Goal: Find specific page/section: Find specific page/section

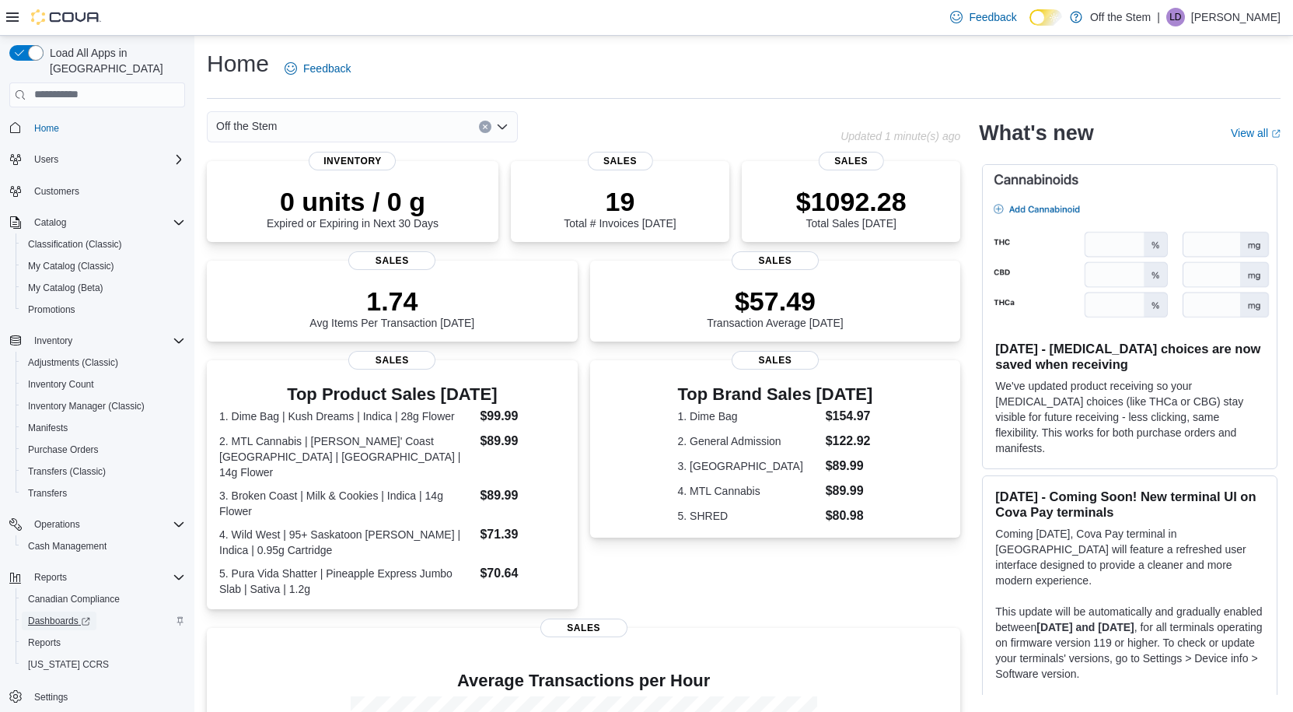
click at [72, 614] on span "Dashboards" at bounding box center [59, 620] width 62 height 12
click at [553, 116] on div "Off the Stem" at bounding box center [524, 126] width 634 height 31
